Goal: Task Accomplishment & Management: Use online tool/utility

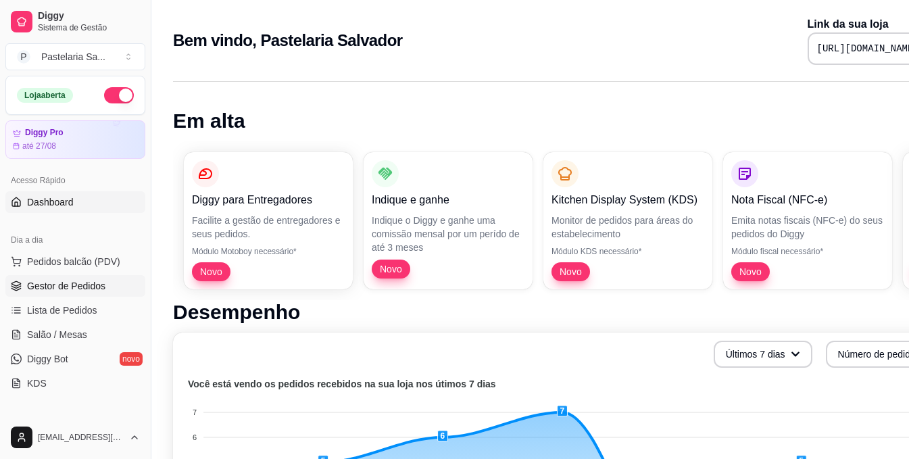
click at [88, 287] on span "Gestor de Pedidos" at bounding box center [66, 286] width 78 height 14
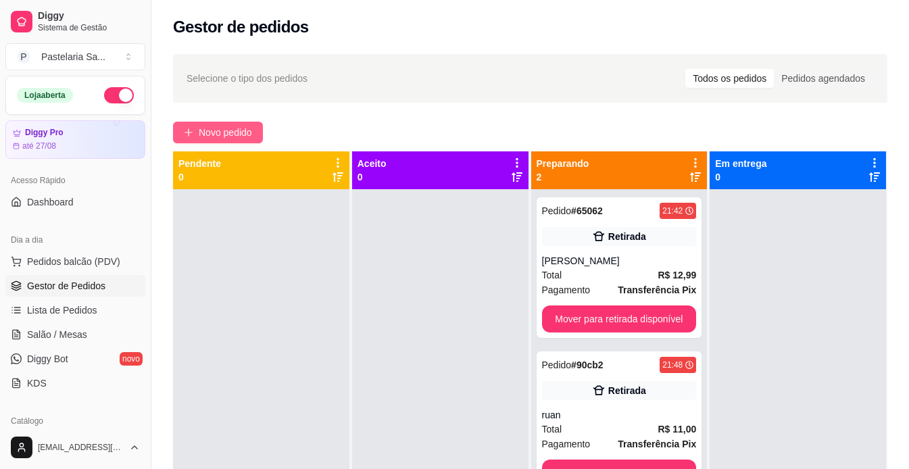
click at [201, 130] on span "Novo pedido" at bounding box center [225, 132] width 53 height 15
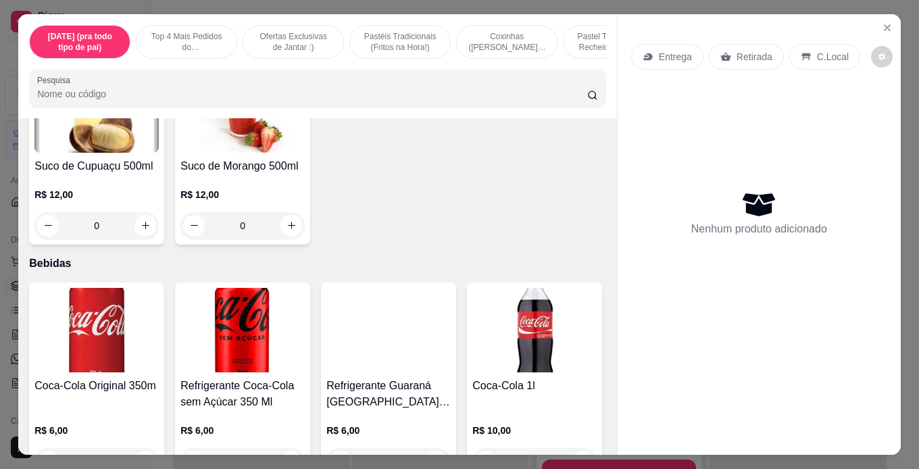
scroll to position [5070, 0]
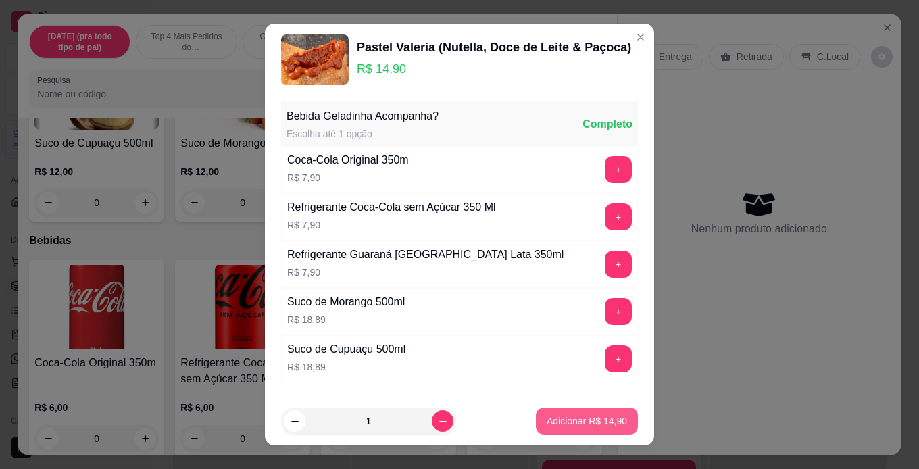
click at [589, 419] on p "Adicionar R$ 14,90" at bounding box center [587, 421] width 80 height 14
type input "1"
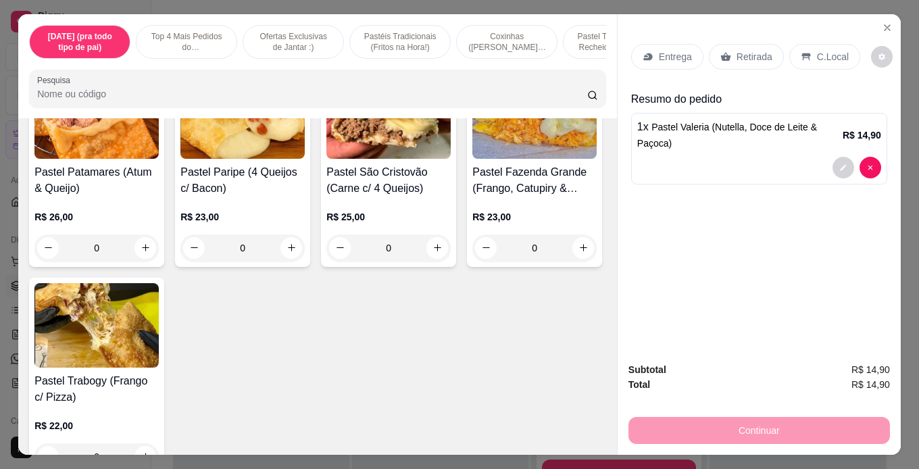
scroll to position [3110, 0]
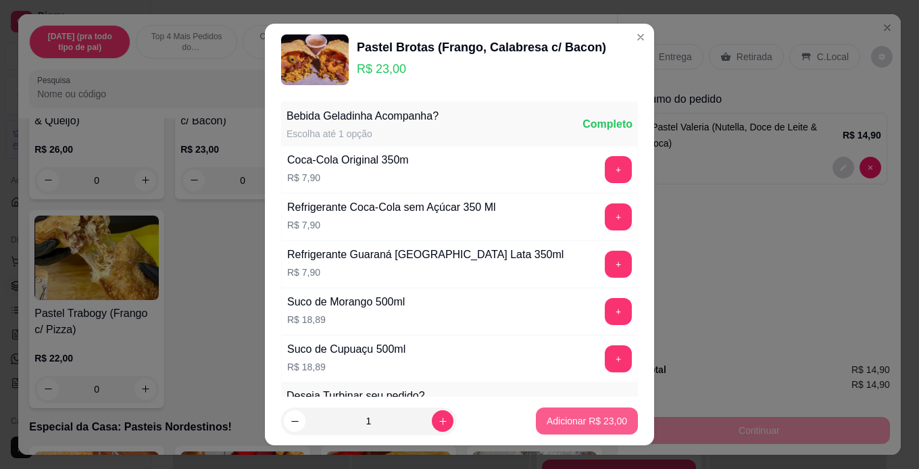
click at [614, 427] on button "Adicionar R$ 23,00" at bounding box center [587, 421] width 102 height 27
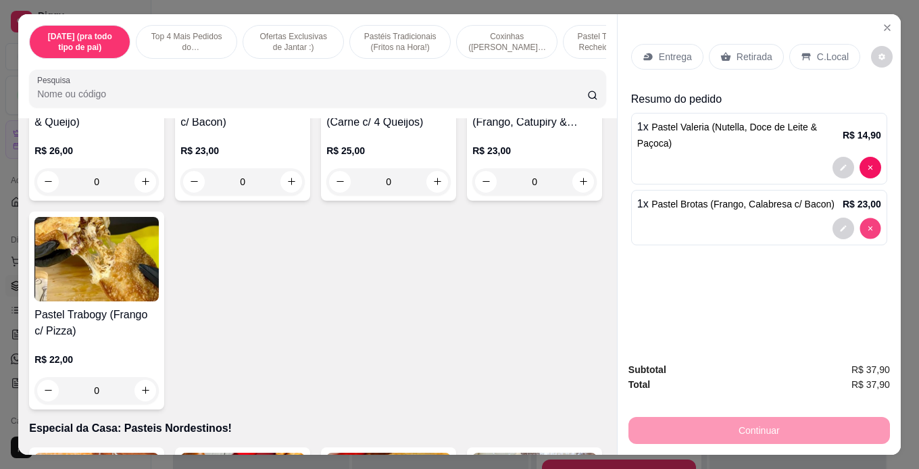
type input "0"
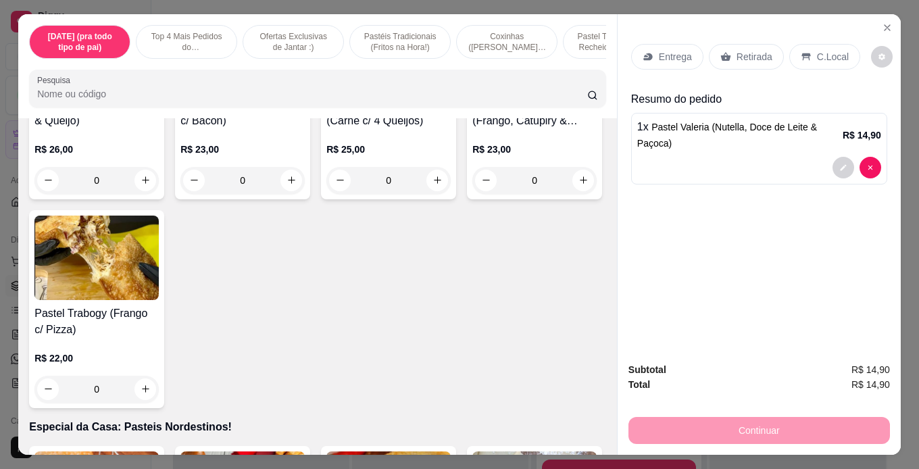
click at [737, 51] on p "Retirada" at bounding box center [755, 57] width 36 height 14
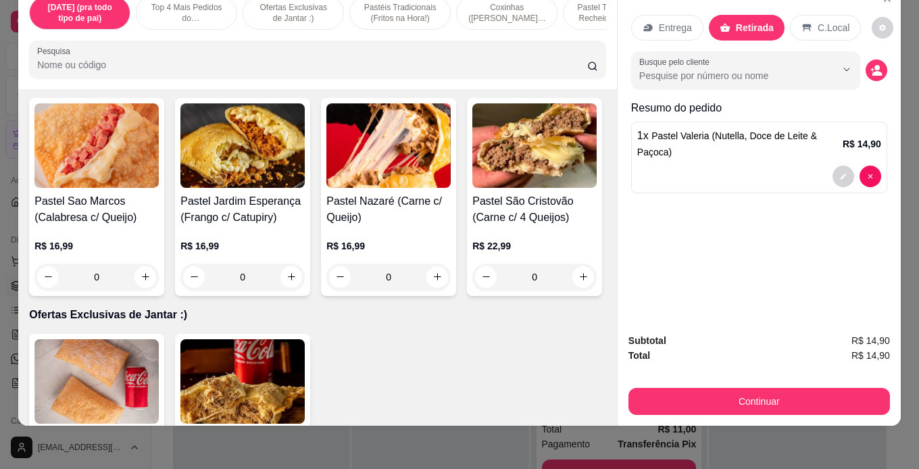
scroll to position [338, 0]
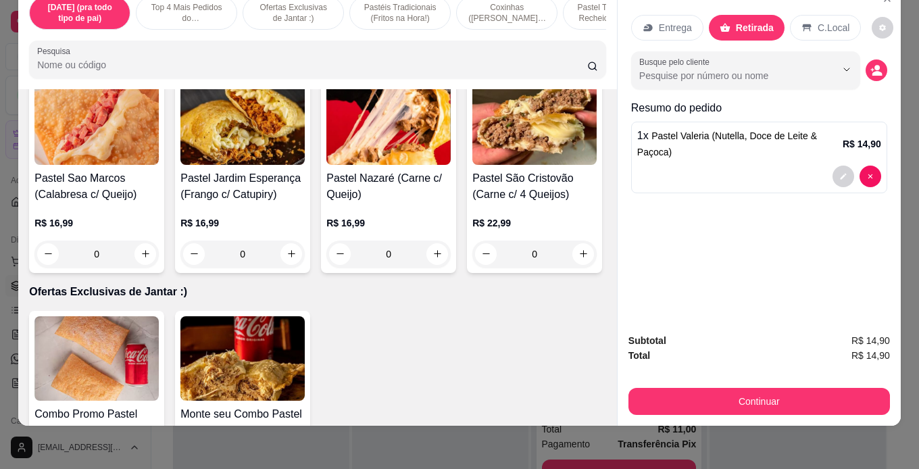
click at [432, 247] on div "0" at bounding box center [389, 254] width 124 height 27
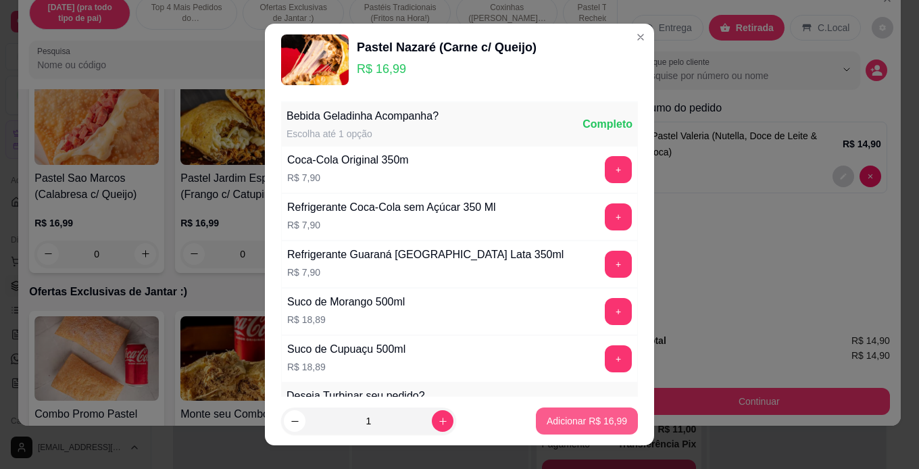
click at [565, 418] on p "Adicionar R$ 16,99" at bounding box center [587, 421] width 80 height 14
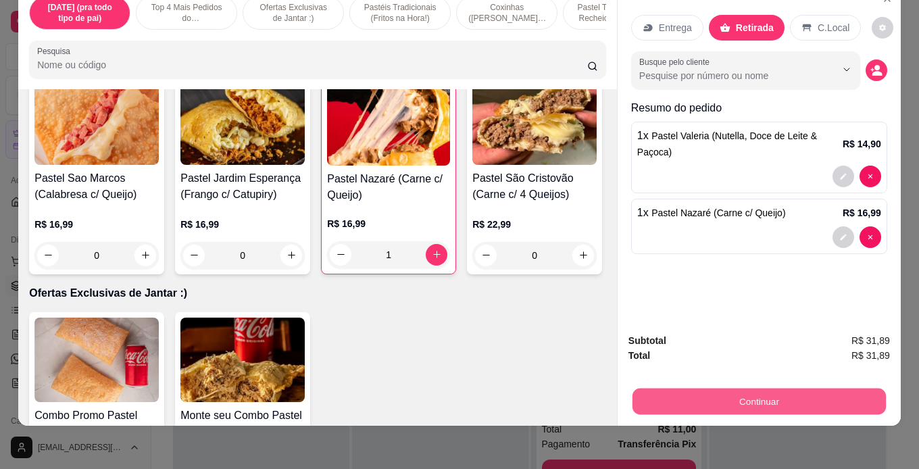
click at [852, 391] on button "Continuar" at bounding box center [760, 402] width 254 height 26
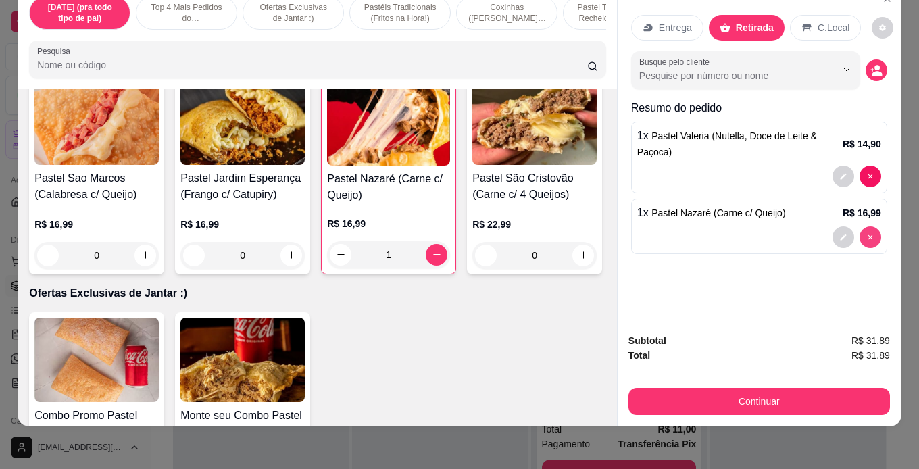
type input "0"
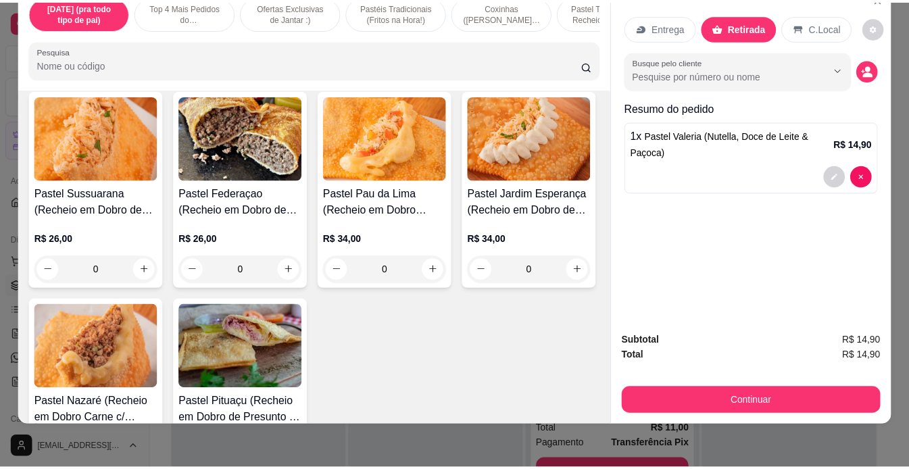
scroll to position [1960, 0]
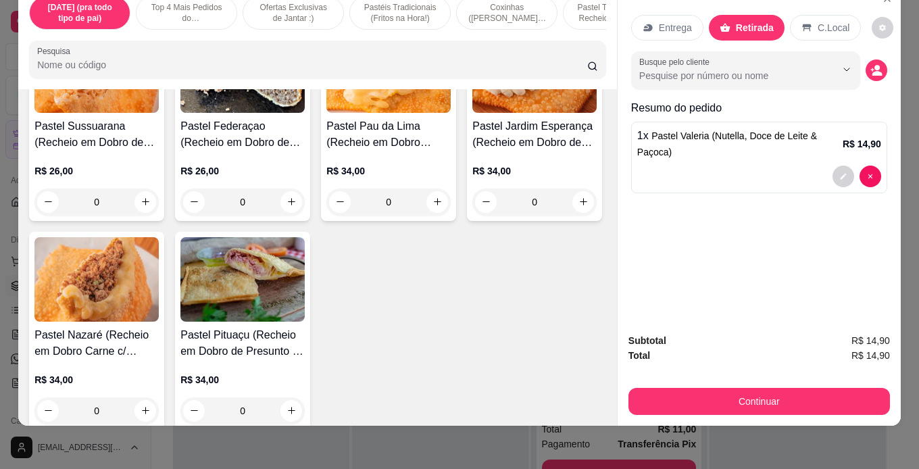
type input "1"
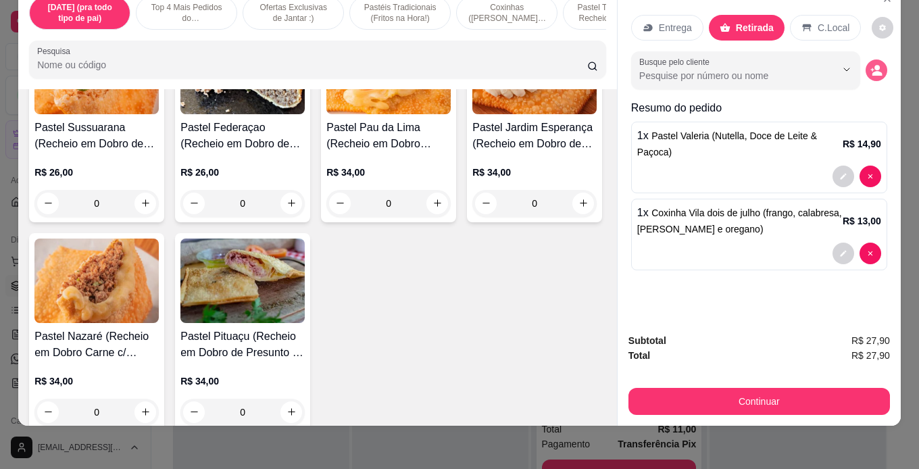
click at [876, 65] on icon "decrease-product-quantity" at bounding box center [877, 70] width 12 height 12
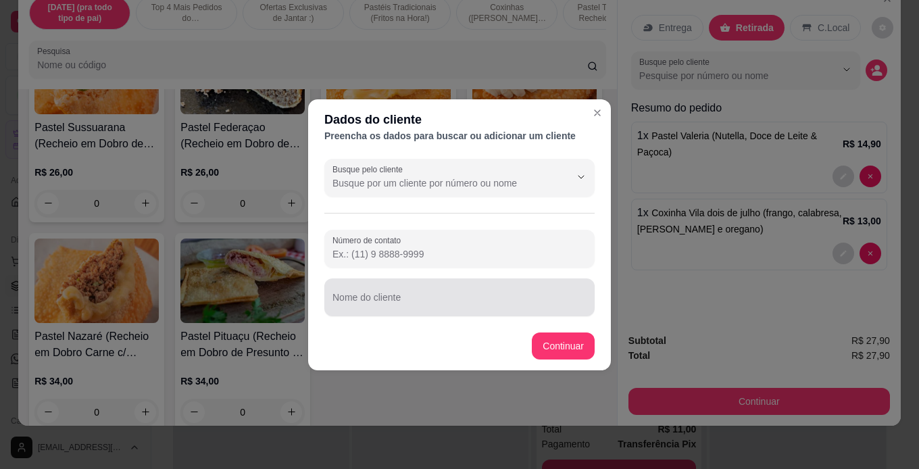
click at [446, 306] on input "Nome do cliente" at bounding box center [460, 303] width 254 height 14
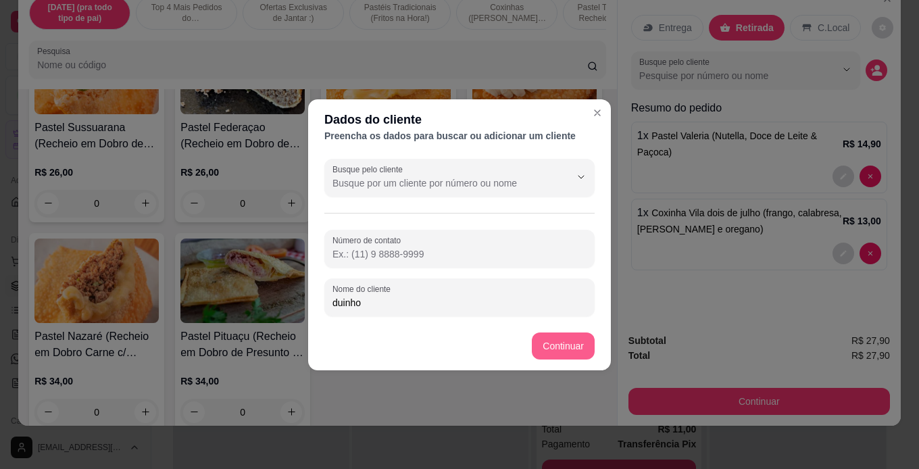
type input "duinho"
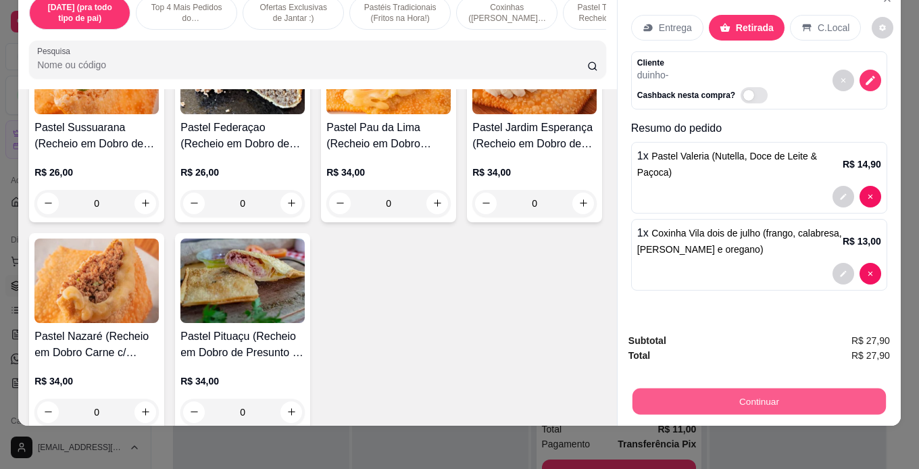
click at [746, 393] on button "Continuar" at bounding box center [760, 402] width 254 height 26
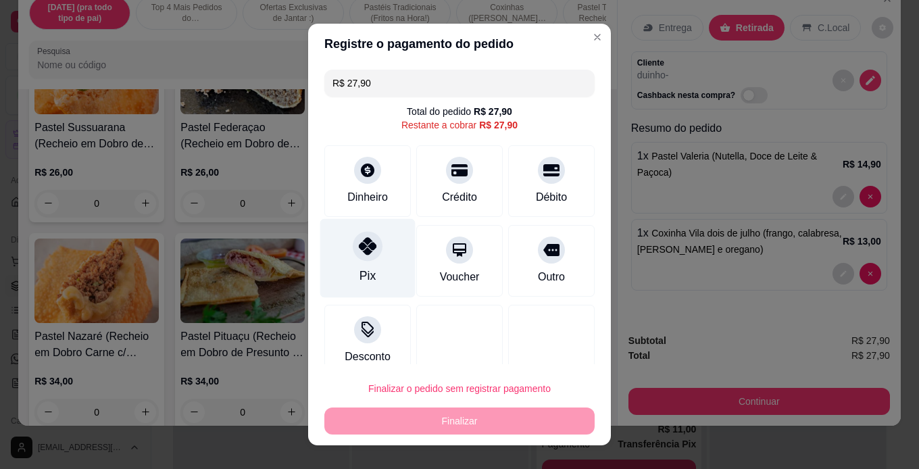
click at [360, 268] on div "Pix" at bounding box center [368, 276] width 16 height 18
type input "R$ 0,00"
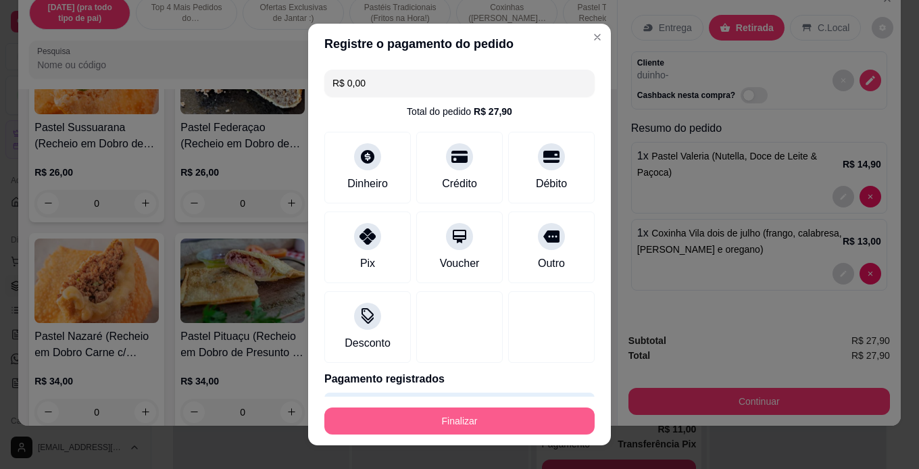
click at [502, 427] on button "Finalizar" at bounding box center [459, 421] width 270 height 27
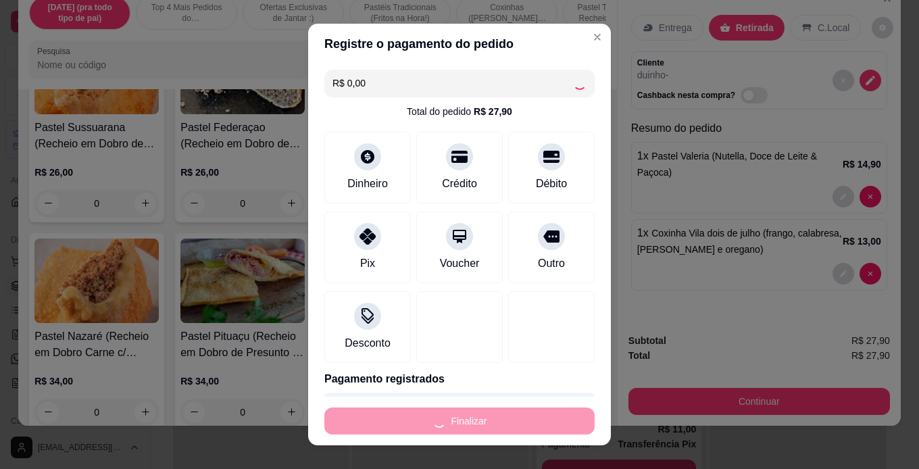
type input "0"
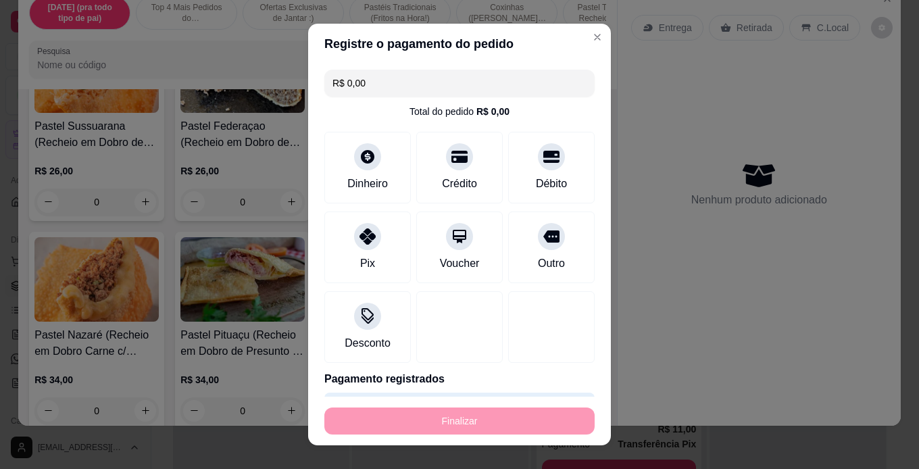
type input "-R$ 27,90"
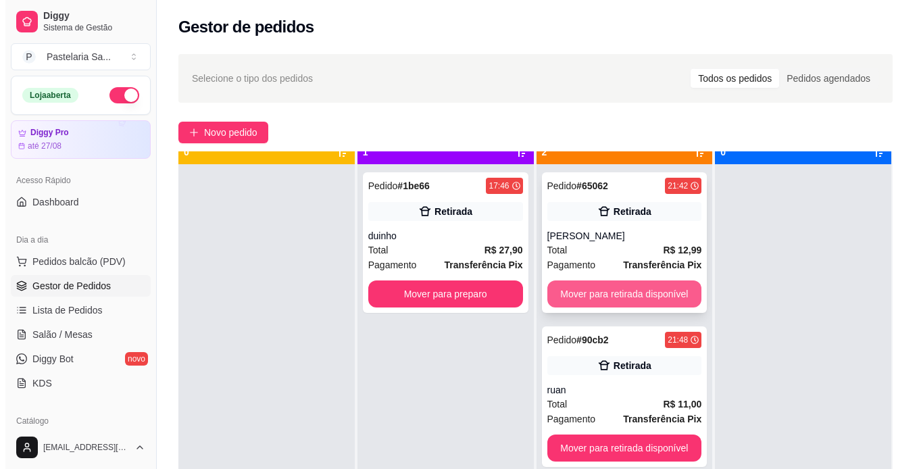
scroll to position [38, 0]
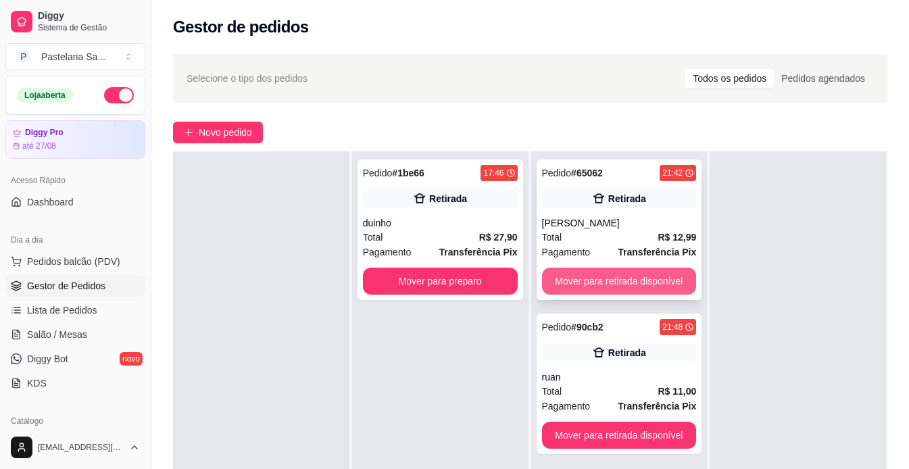
click at [633, 272] on button "Mover para retirada disponível" at bounding box center [619, 281] width 155 height 27
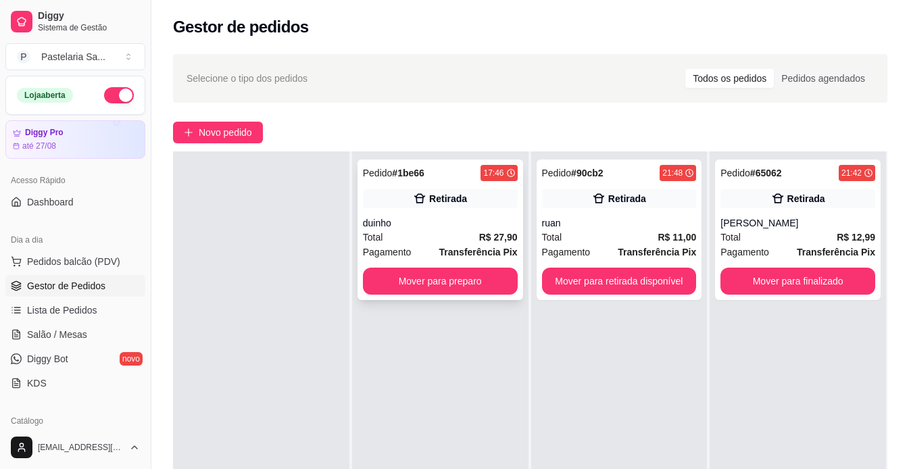
click at [479, 235] on strong "R$ 27,90" at bounding box center [498, 237] width 39 height 11
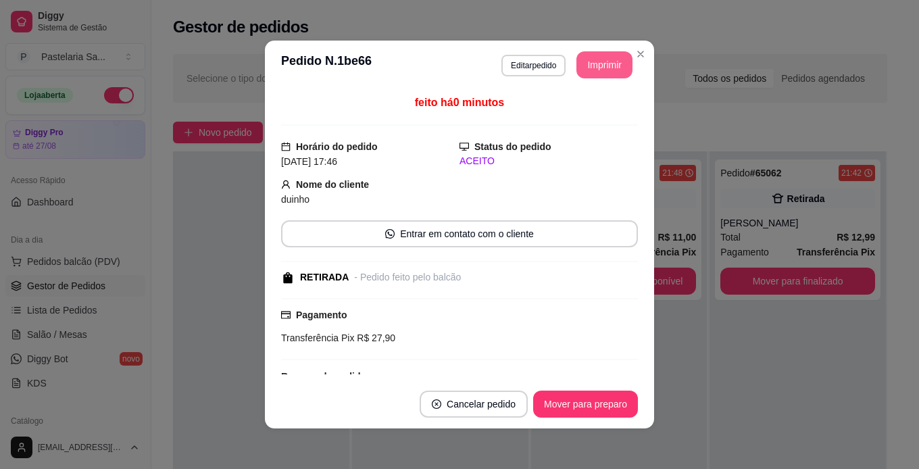
click at [600, 75] on button "Imprimir" at bounding box center [605, 64] width 56 height 27
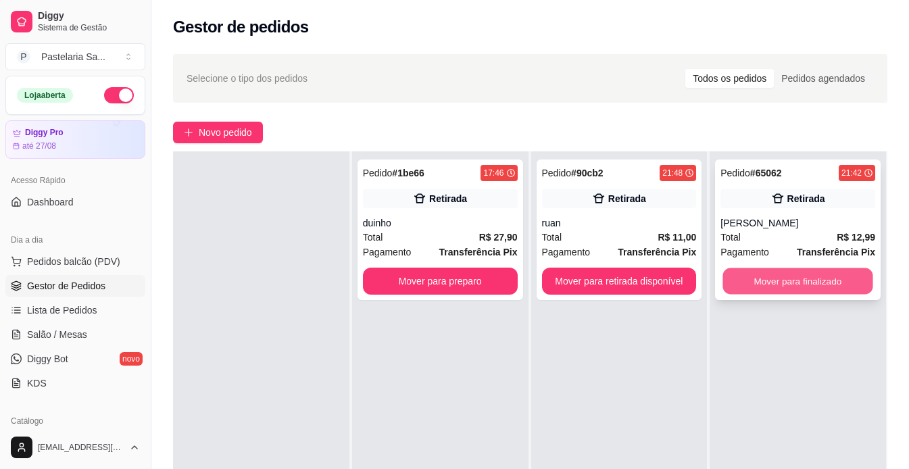
click at [786, 289] on button "Mover para finalizado" at bounding box center [798, 281] width 150 height 26
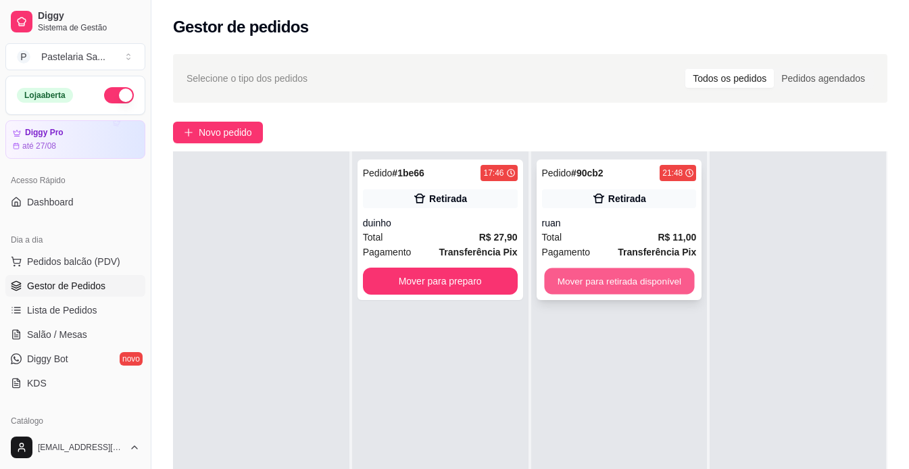
click at [665, 283] on button "Mover para retirada disponível" at bounding box center [619, 281] width 150 height 26
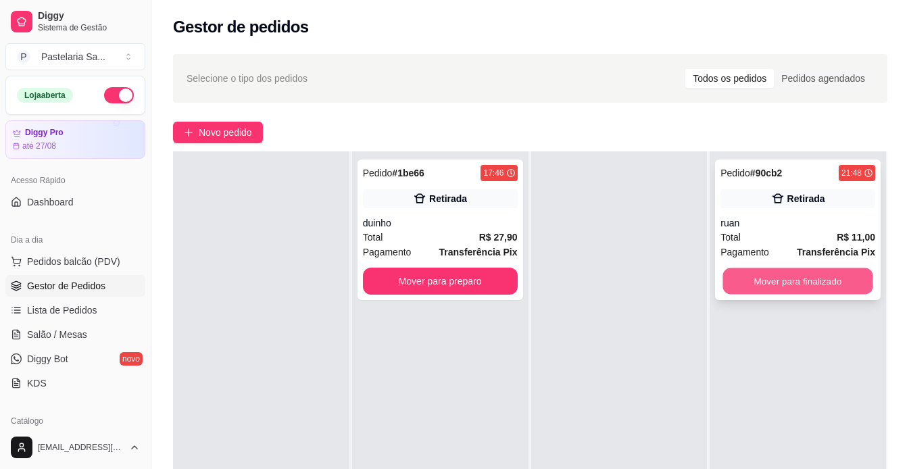
click at [850, 278] on button "Mover para finalizado" at bounding box center [798, 281] width 150 height 26
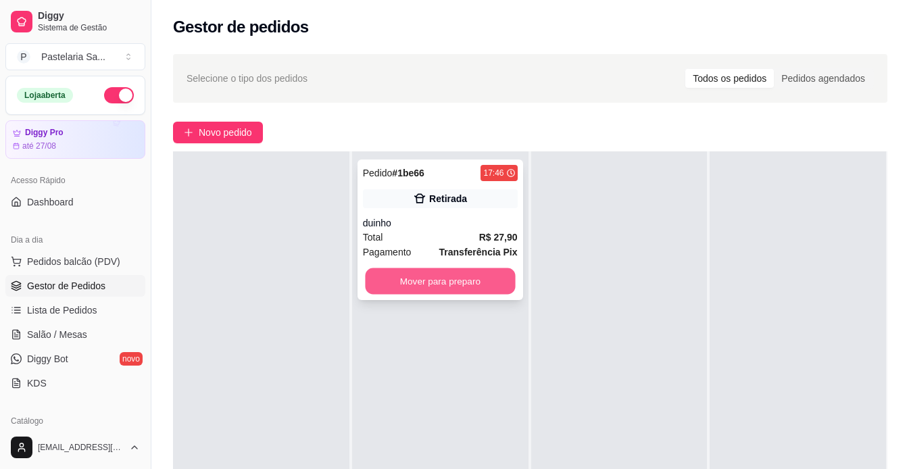
click at [443, 283] on button "Mover para preparo" at bounding box center [440, 281] width 150 height 26
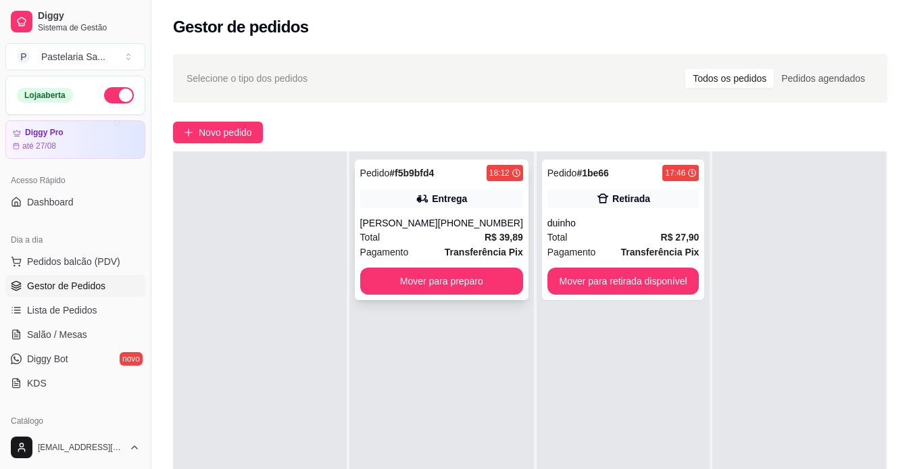
click at [445, 210] on div "Pedido # f5b9bfd4 18:12 Entrega Elisângela Lica [PHONE_NUMBER] Total R$ 39,89 P…" at bounding box center [442, 230] width 174 height 141
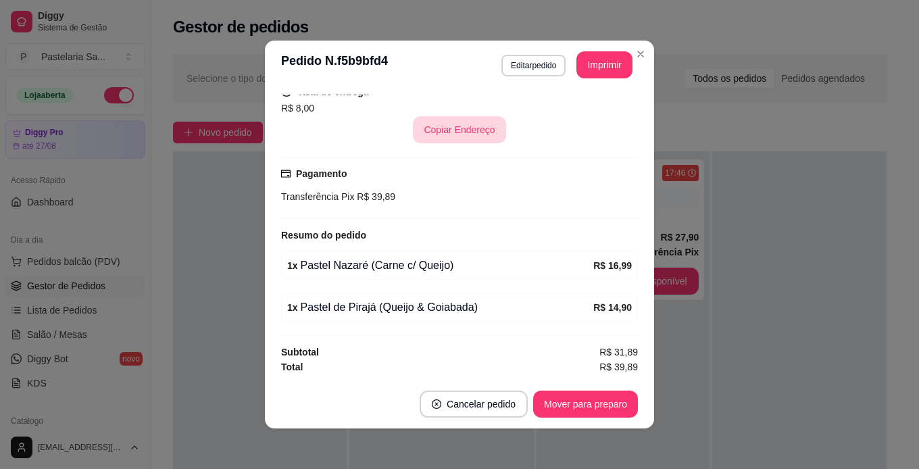
scroll to position [3, 0]
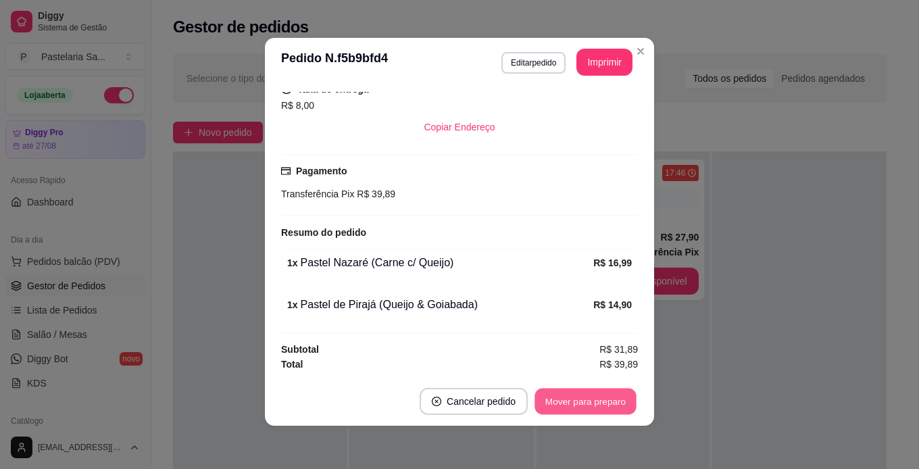
click at [587, 402] on button "Mover para preparo" at bounding box center [585, 402] width 101 height 26
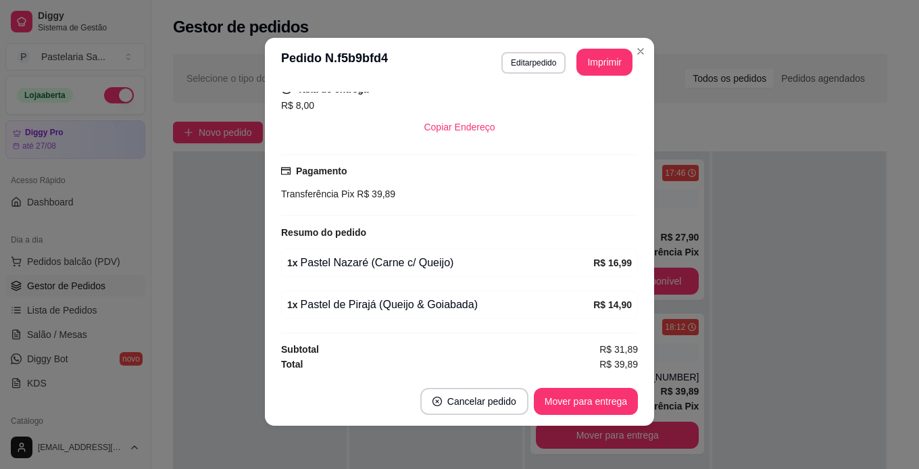
click at [622, 87] on section "**********" at bounding box center [459, 232] width 389 height 388
click at [611, 67] on button "Imprimir" at bounding box center [605, 62] width 56 height 27
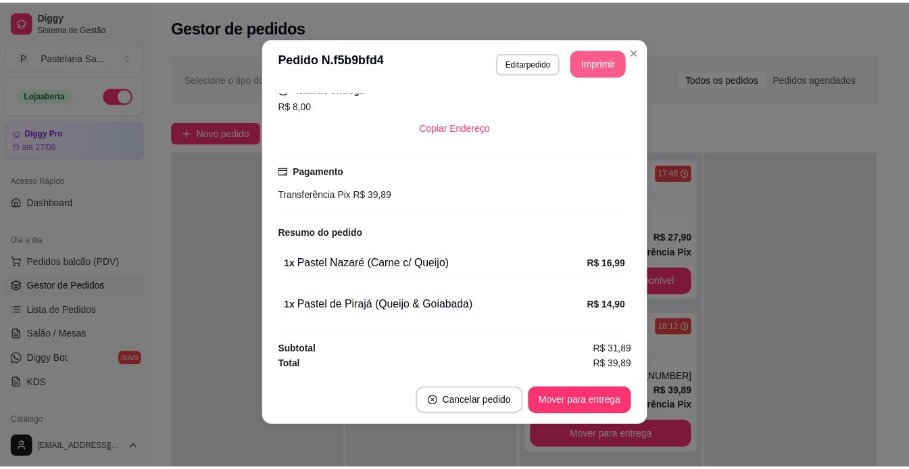
scroll to position [0, 0]
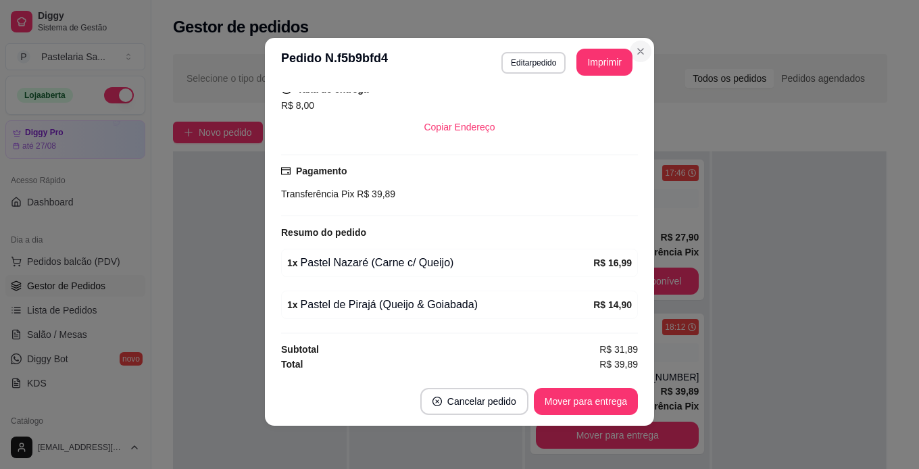
click at [635, 47] on icon "Close" at bounding box center [640, 51] width 11 height 11
